Goal: Navigation & Orientation: Find specific page/section

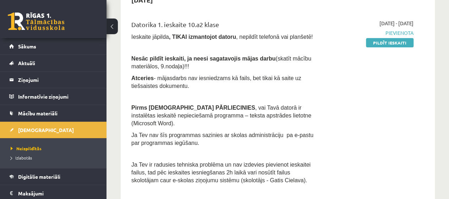
scroll to position [71, 0]
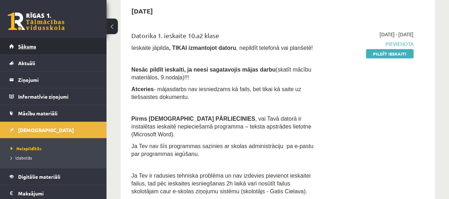
click at [29, 45] on span "Sākums" at bounding box center [27, 46] width 18 height 6
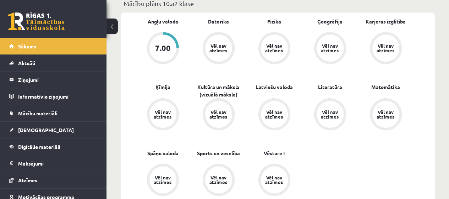
scroll to position [213, 0]
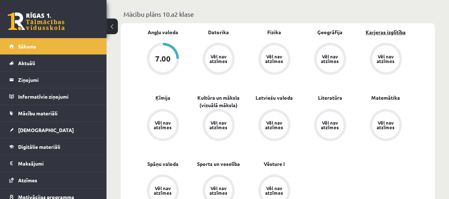
click at [373, 32] on link "Karjeras izglītība" at bounding box center [386, 31] width 40 height 7
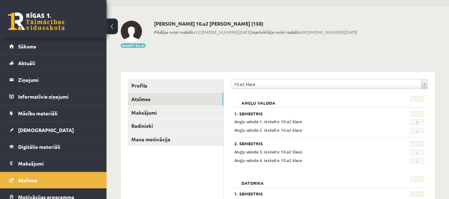
scroll to position [36, 0]
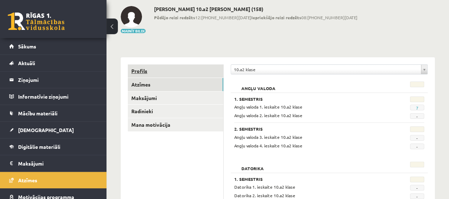
click at [146, 71] on link "Profils" at bounding box center [176, 70] width 96 height 13
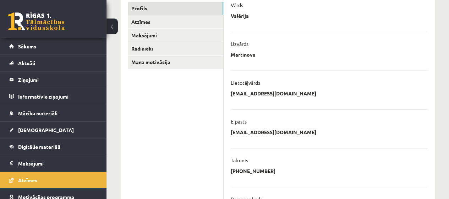
scroll to position [87, 0]
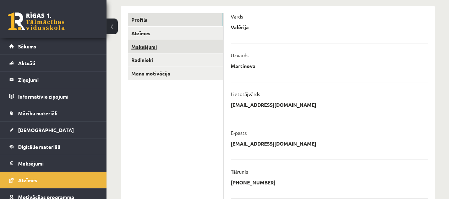
click at [142, 50] on link "Maksājumi" at bounding box center [176, 46] width 96 height 13
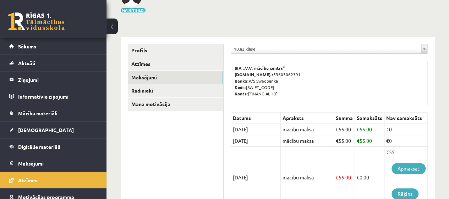
scroll to position [49, 0]
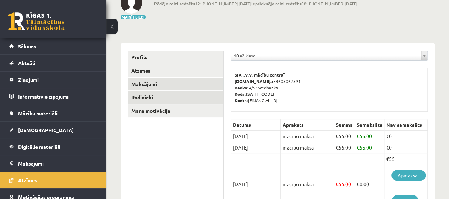
click at [148, 98] on link "Radinieki" at bounding box center [176, 97] width 96 height 13
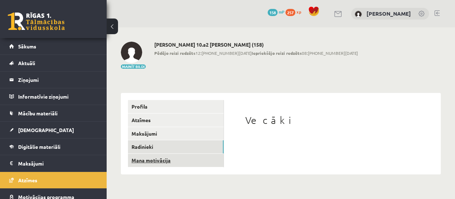
click at [163, 158] on link "Mana motivācija" at bounding box center [176, 159] width 96 height 13
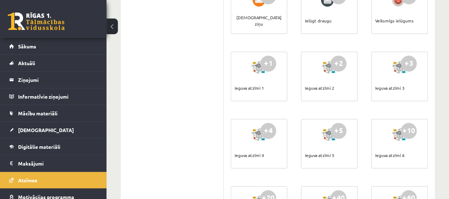
scroll to position [284, 0]
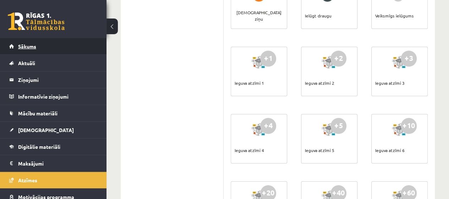
click at [36, 45] on span "Sākums" at bounding box center [27, 46] width 18 height 6
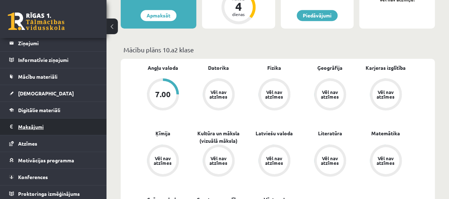
scroll to position [38, 0]
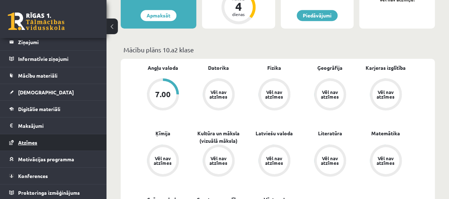
click at [30, 139] on span "Atzīmes" at bounding box center [27, 142] width 19 height 6
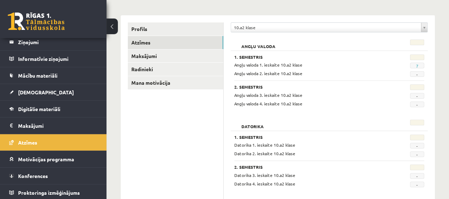
scroll to position [71, 0]
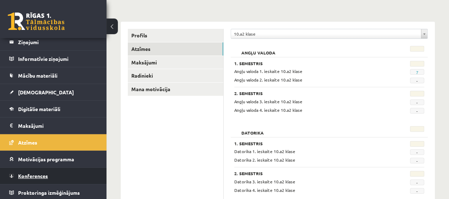
click at [37, 173] on span "Konferences" at bounding box center [33, 175] width 30 height 6
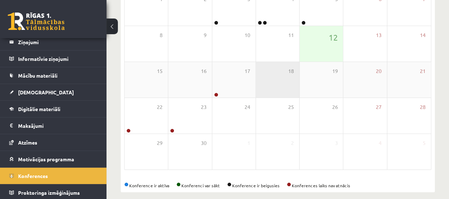
scroll to position [140, 0]
